Goal: Information Seeking & Learning: Check status

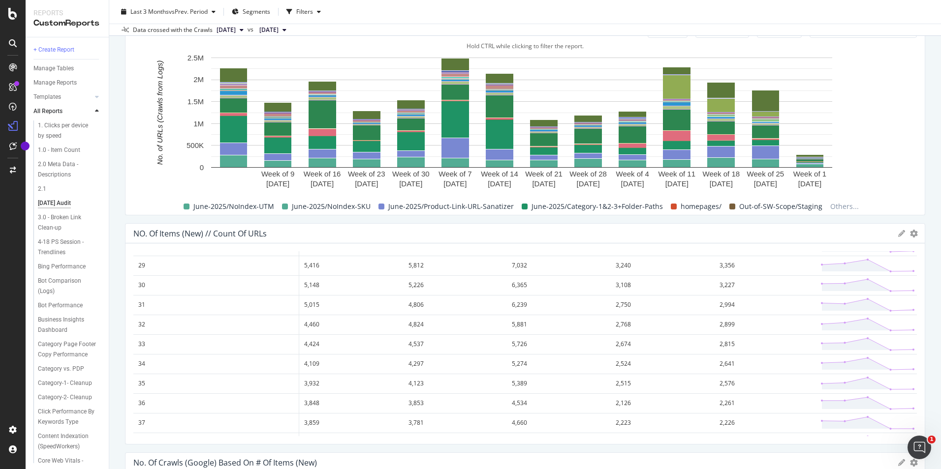
scroll to position [443, 0]
